Goal: Transaction & Acquisition: Purchase product/service

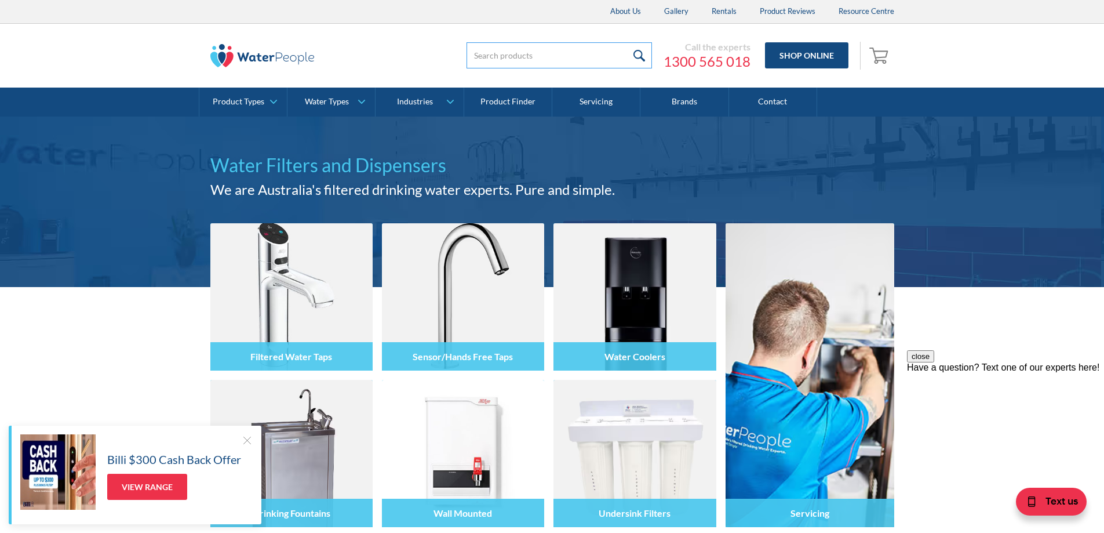
click at [592, 54] on input "search" at bounding box center [559, 55] width 185 height 26
type input "gravity"
click at [627, 42] on input "submit" at bounding box center [639, 55] width 25 height 26
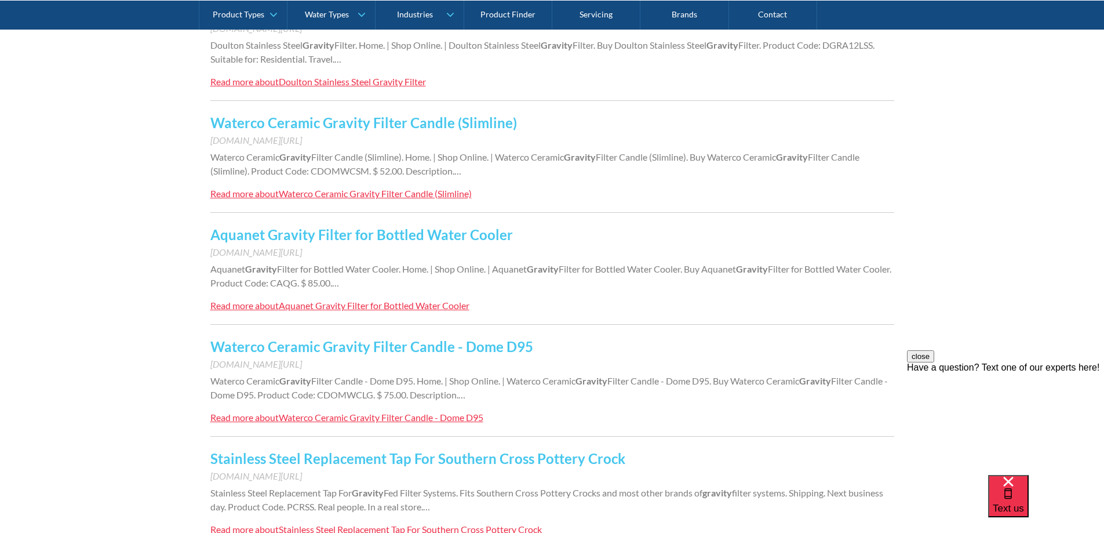
scroll to position [406, 0]
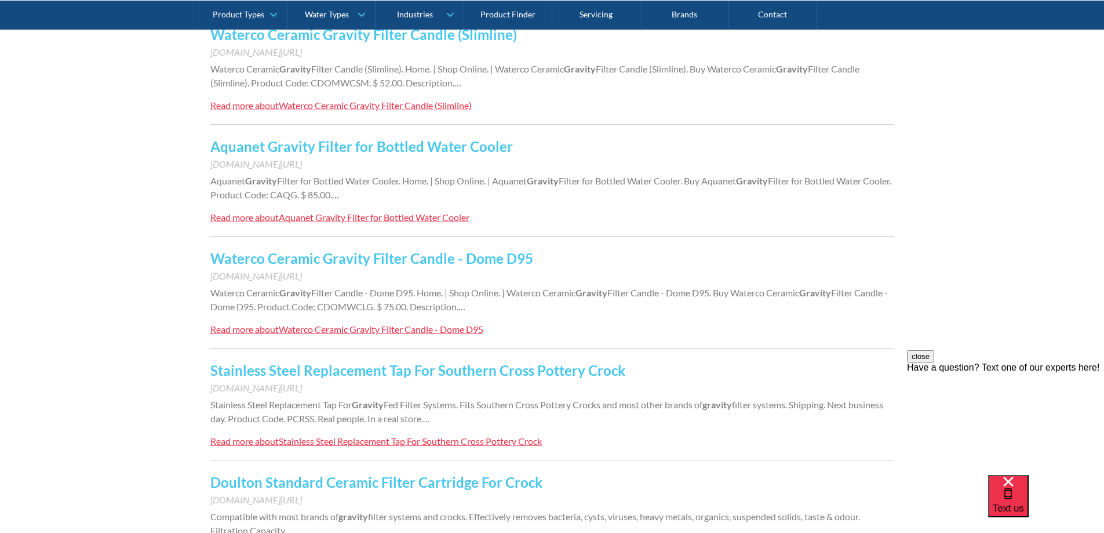
click at [405, 259] on link "Waterco Ceramic Gravity Filter Candle - Dome D95" at bounding box center [371, 258] width 323 height 17
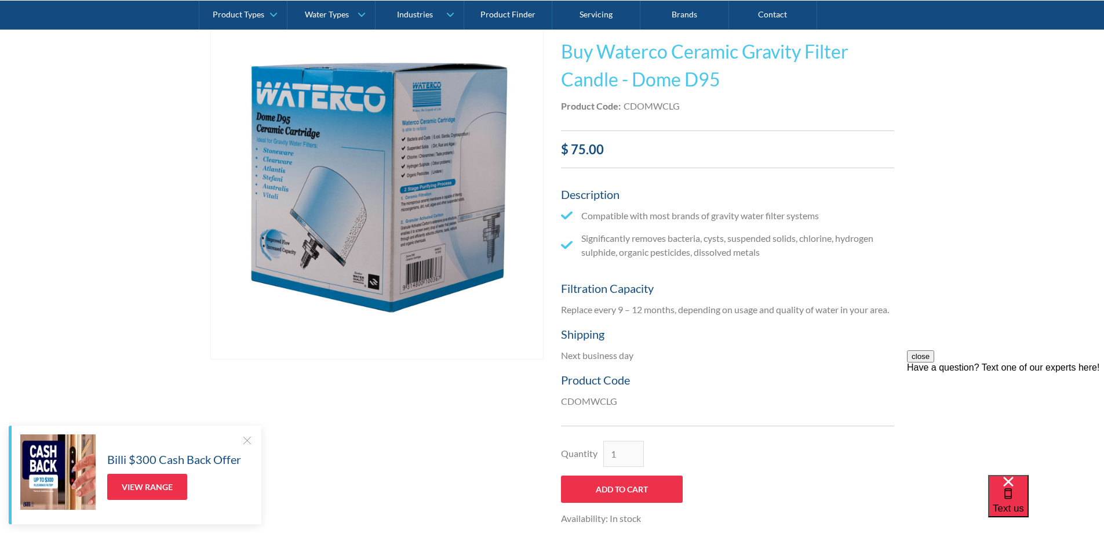
scroll to position [232, 0]
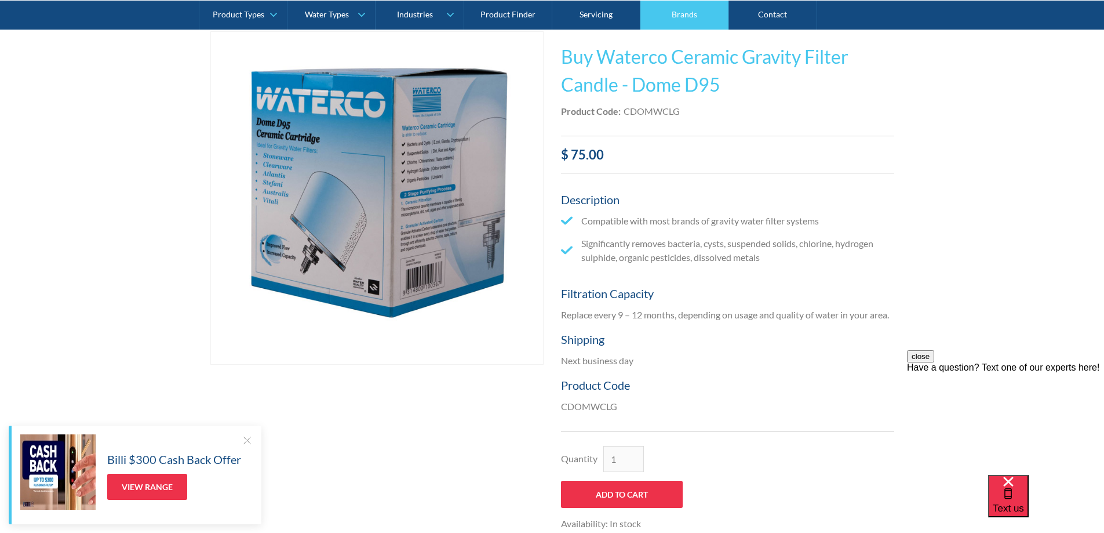
click at [671, 13] on link "Brands" at bounding box center [684, 14] width 88 height 29
